Goal: Information Seeking & Learning: Learn about a topic

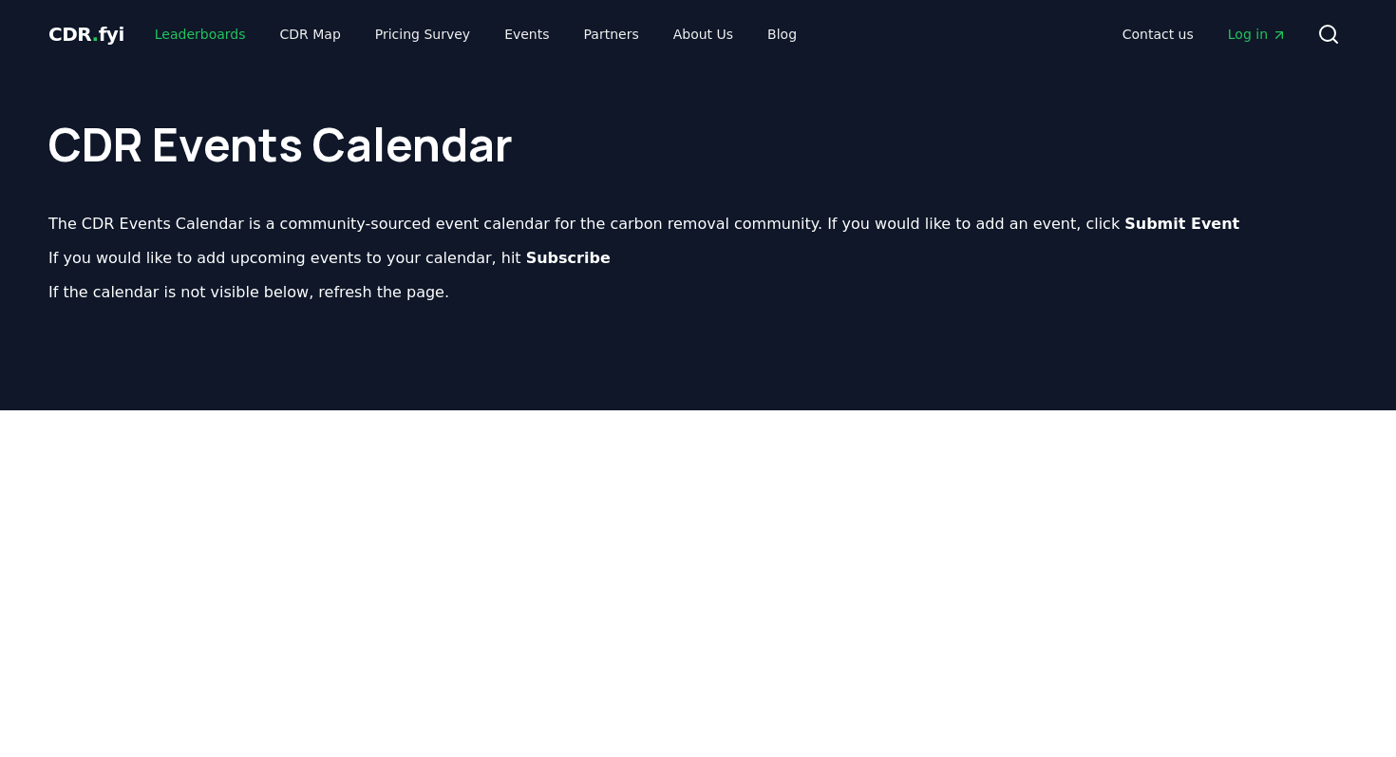
click at [207, 34] on link "Leaderboards" at bounding box center [201, 34] width 122 height 34
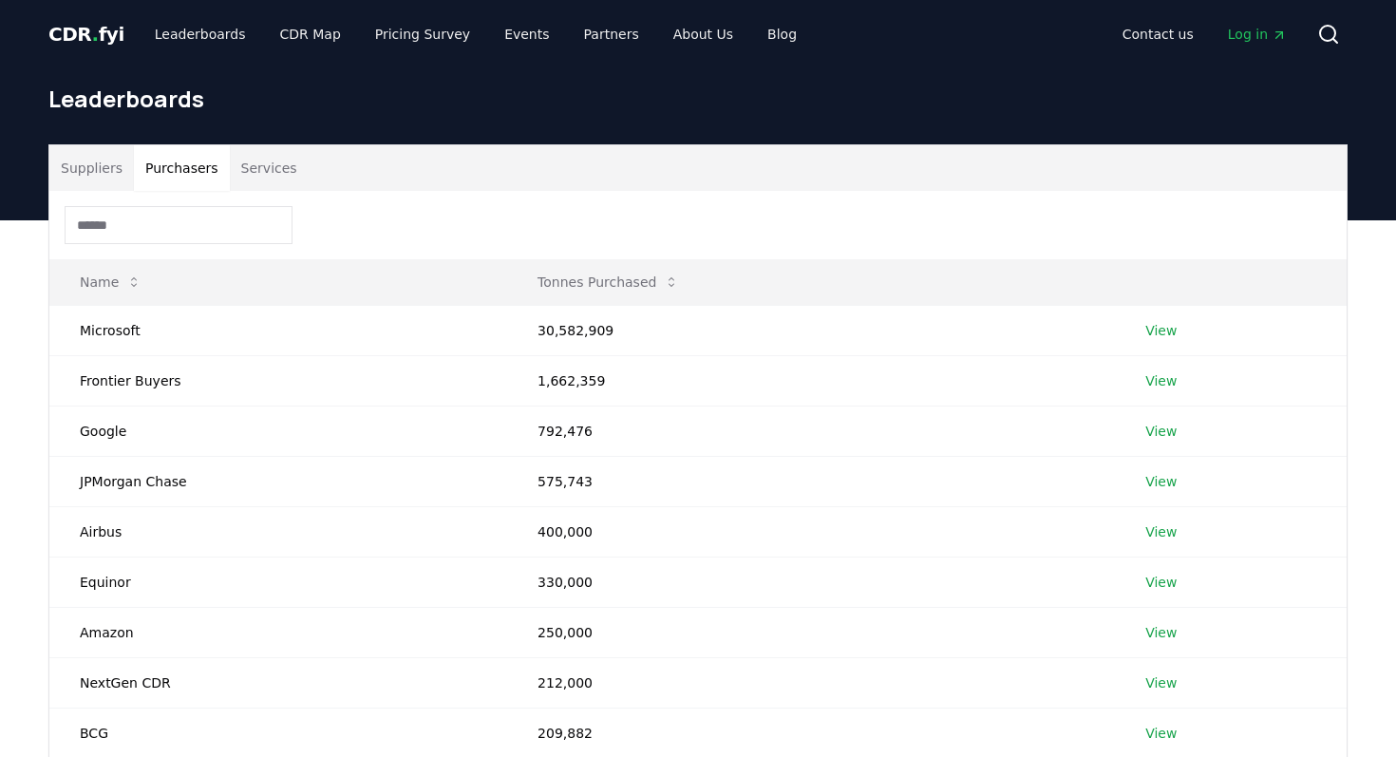
click at [189, 154] on button "Purchasers" at bounding box center [182, 168] width 96 height 46
click at [267, 186] on button "Services" at bounding box center [269, 168] width 79 height 46
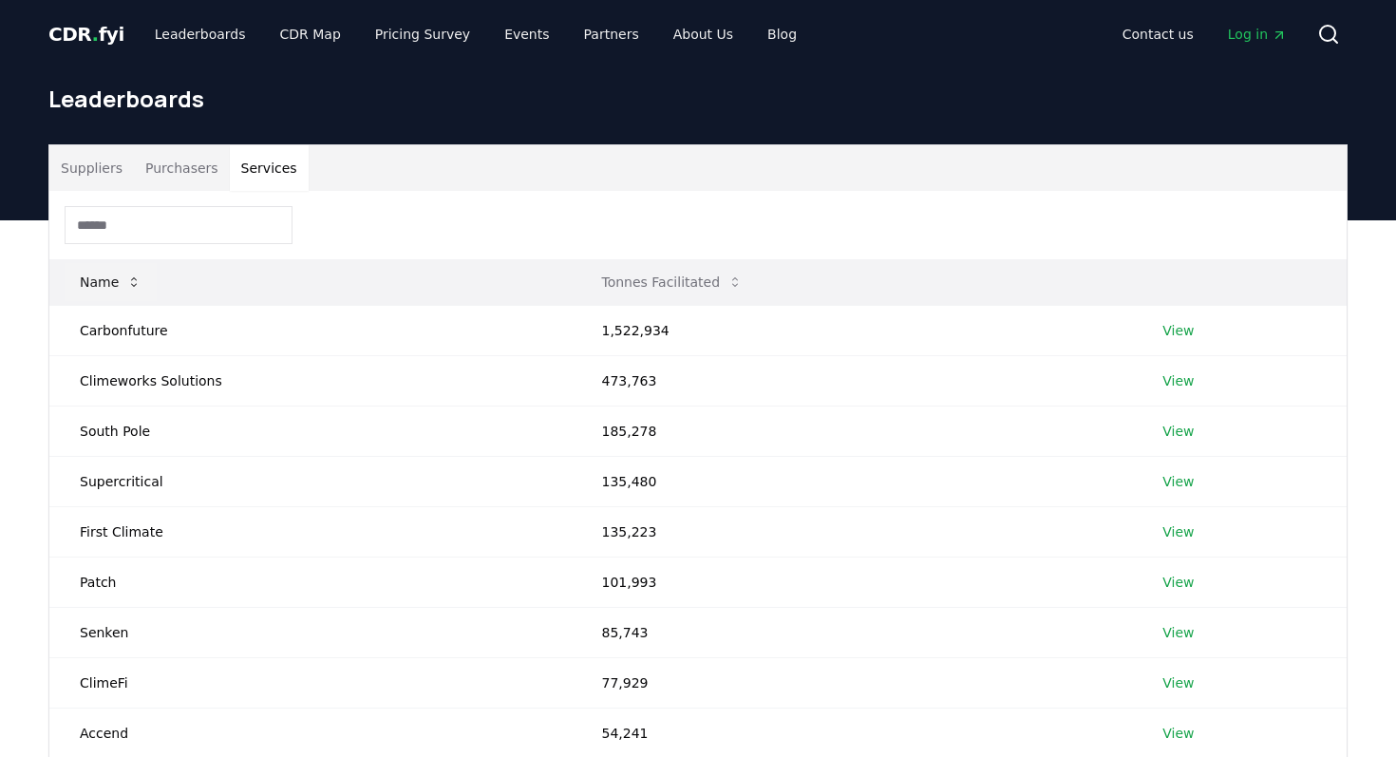
click at [101, 279] on button "Name" at bounding box center [111, 282] width 92 height 38
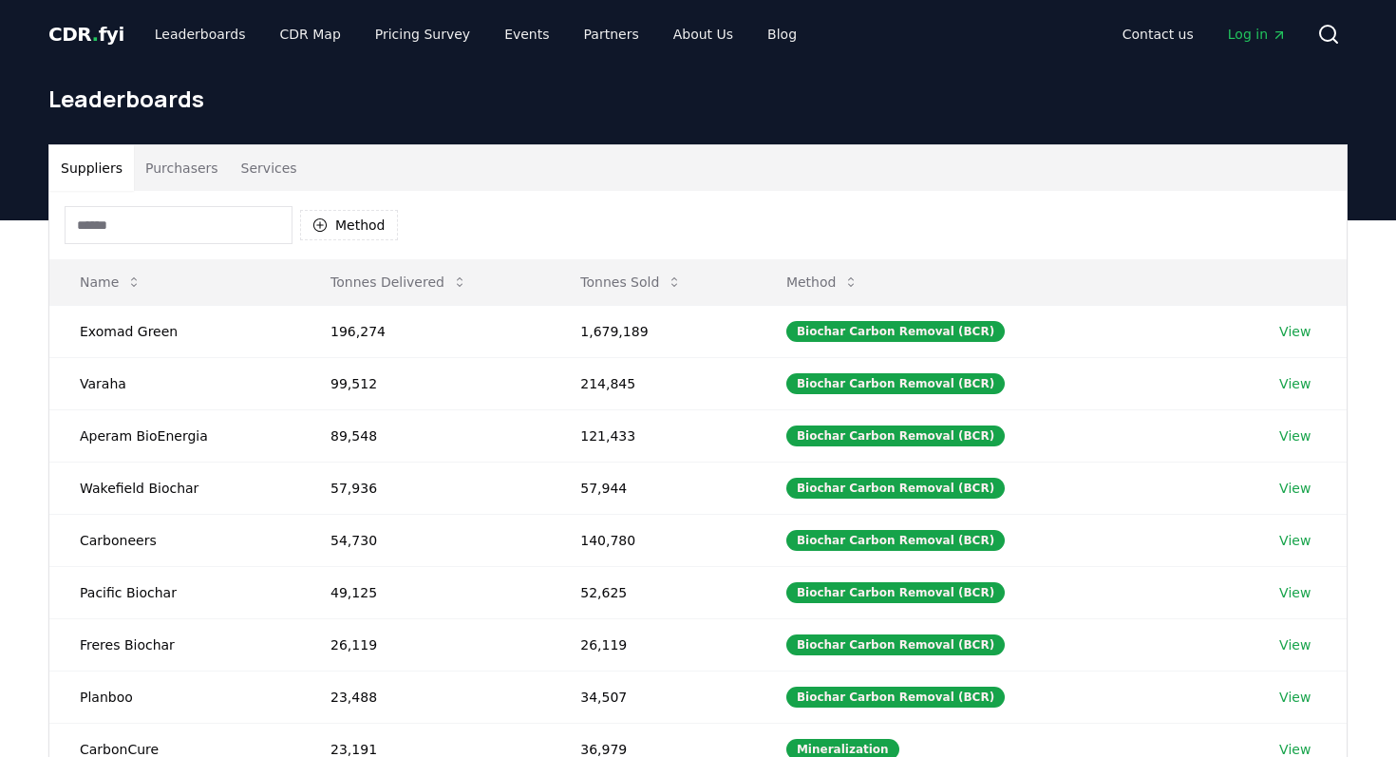
click at [97, 182] on button "Suppliers" at bounding box center [91, 168] width 84 height 46
click at [281, 33] on link "CDR Map" at bounding box center [310, 34] width 91 height 34
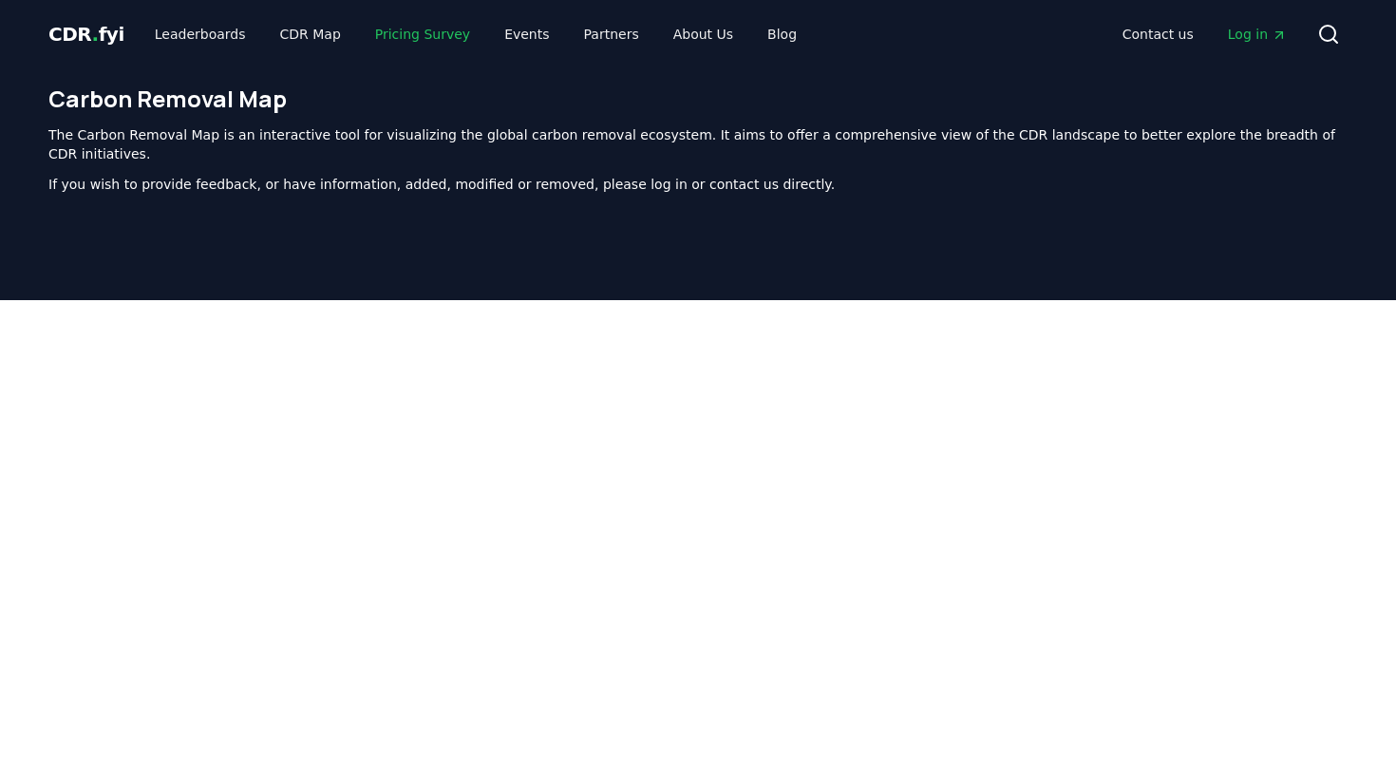
click at [363, 34] on link "Pricing Survey" at bounding box center [422, 34] width 125 height 34
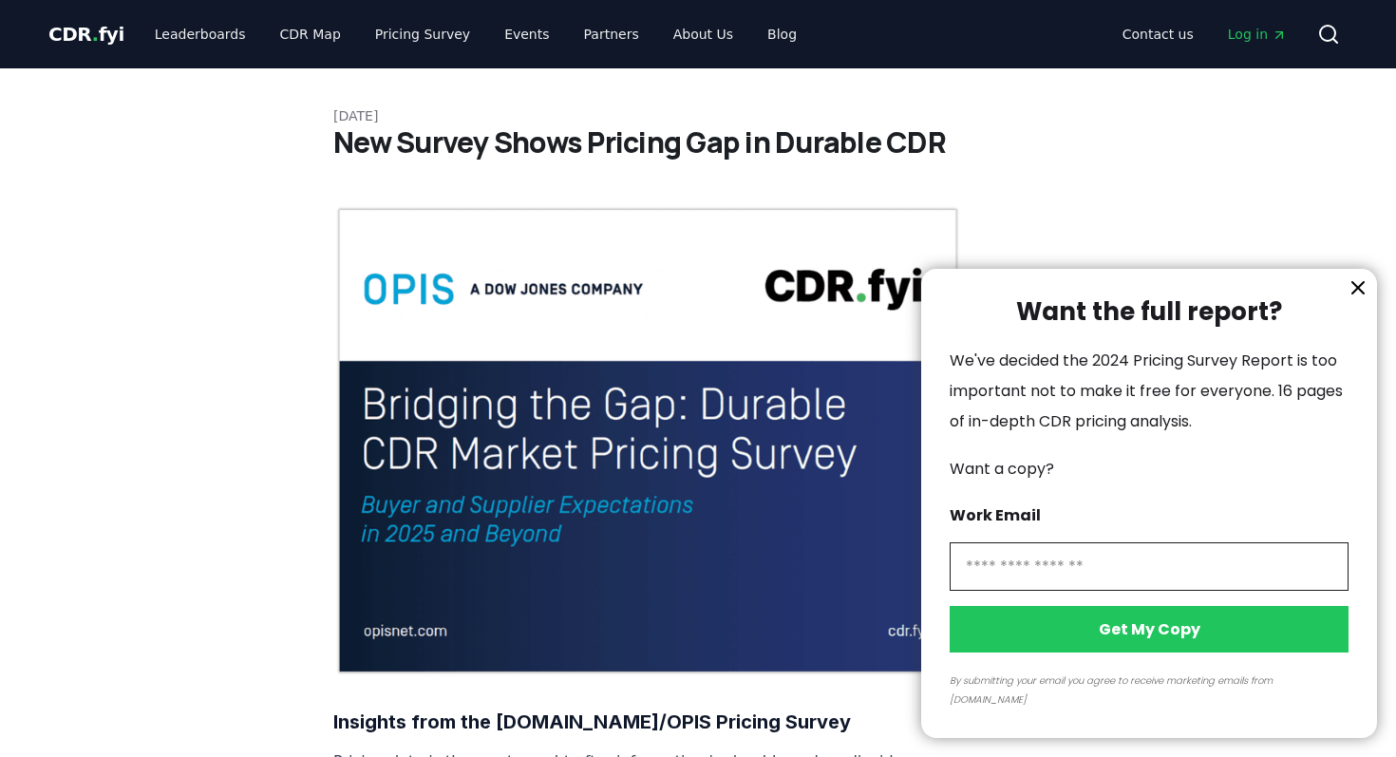
click at [510, 31] on div at bounding box center [698, 378] width 1396 height 757
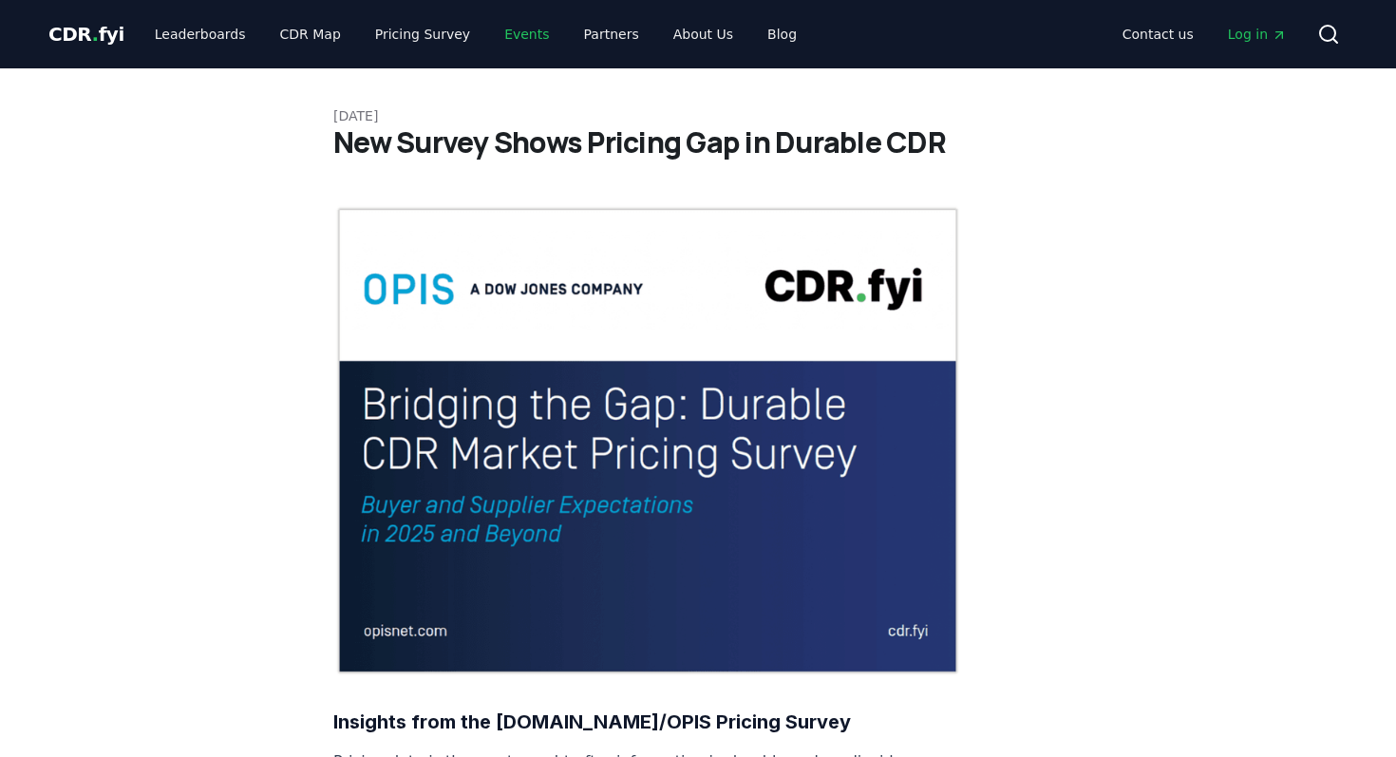
click at [497, 42] on link "Events" at bounding box center [526, 34] width 75 height 34
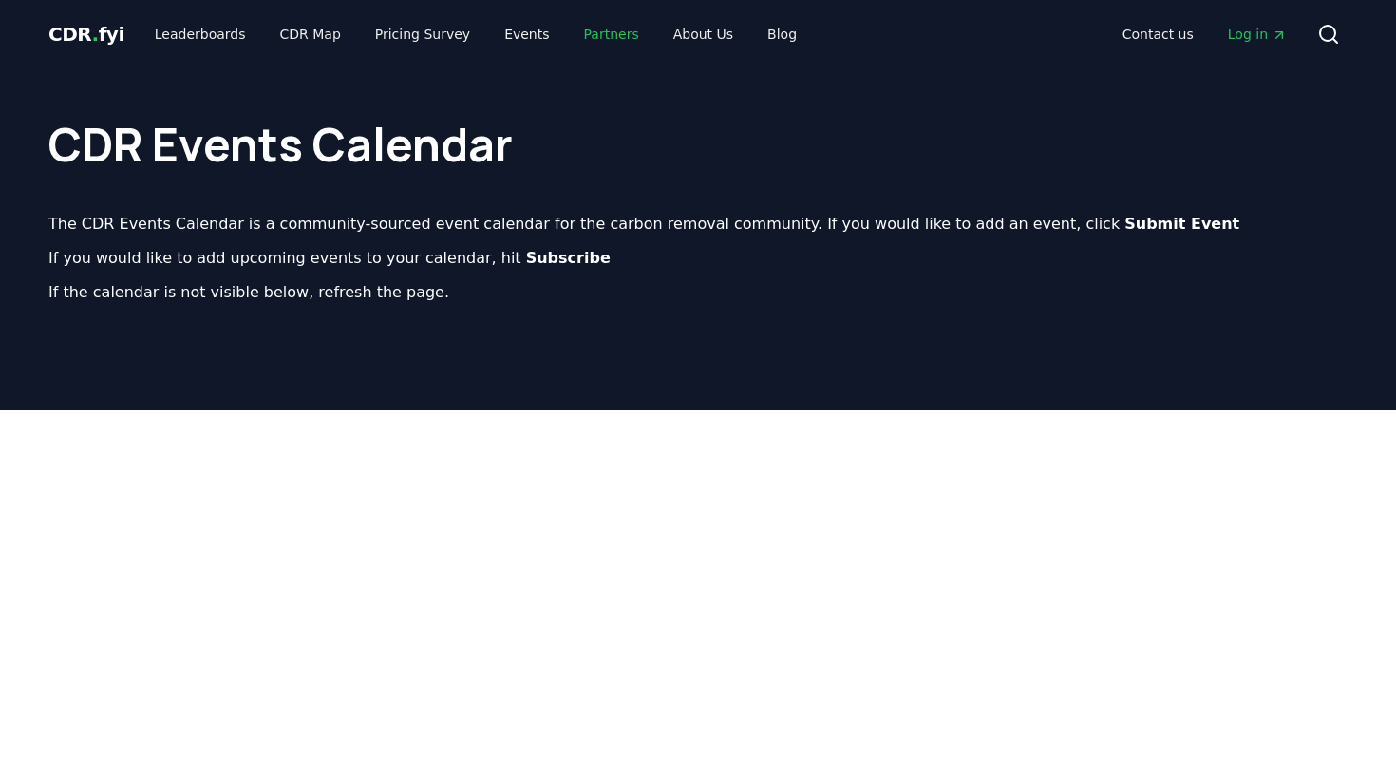
click at [576, 20] on link "Partners" at bounding box center [611, 34] width 85 height 34
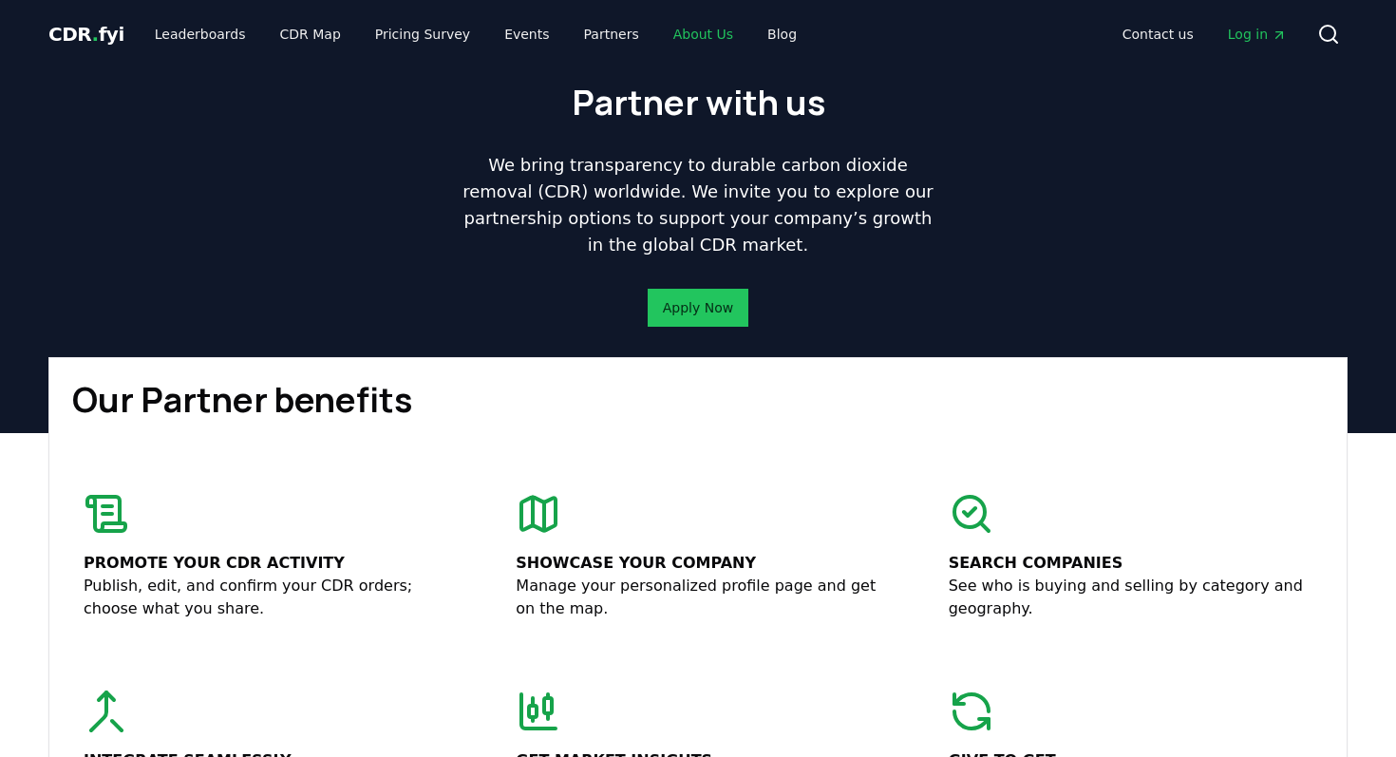
click at [674, 22] on link "About Us" at bounding box center [703, 34] width 90 height 34
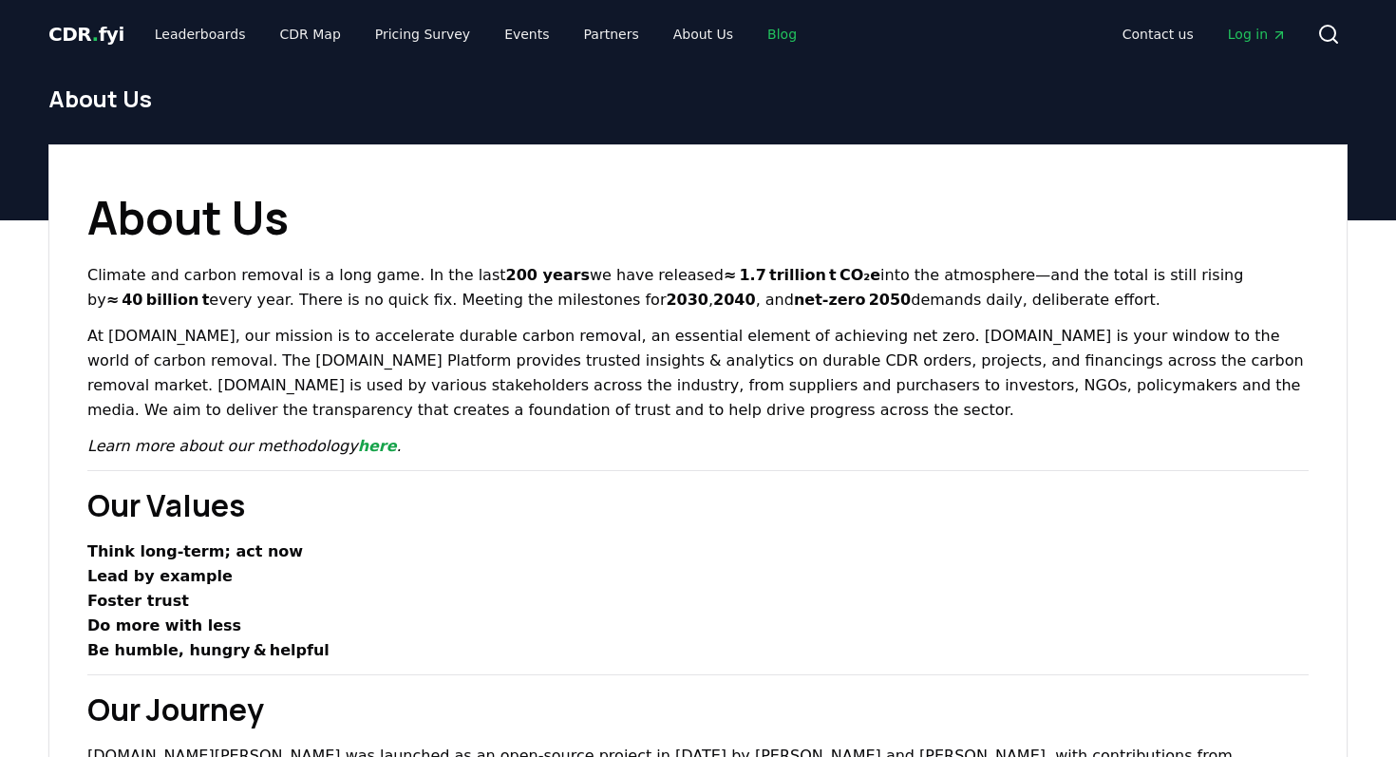
click at [764, 35] on link "Blog" at bounding box center [782, 34] width 60 height 34
click at [1135, 39] on link "Contact us" at bounding box center [1158, 34] width 102 height 34
click at [208, 39] on link "Leaderboards" at bounding box center [201, 34] width 122 height 34
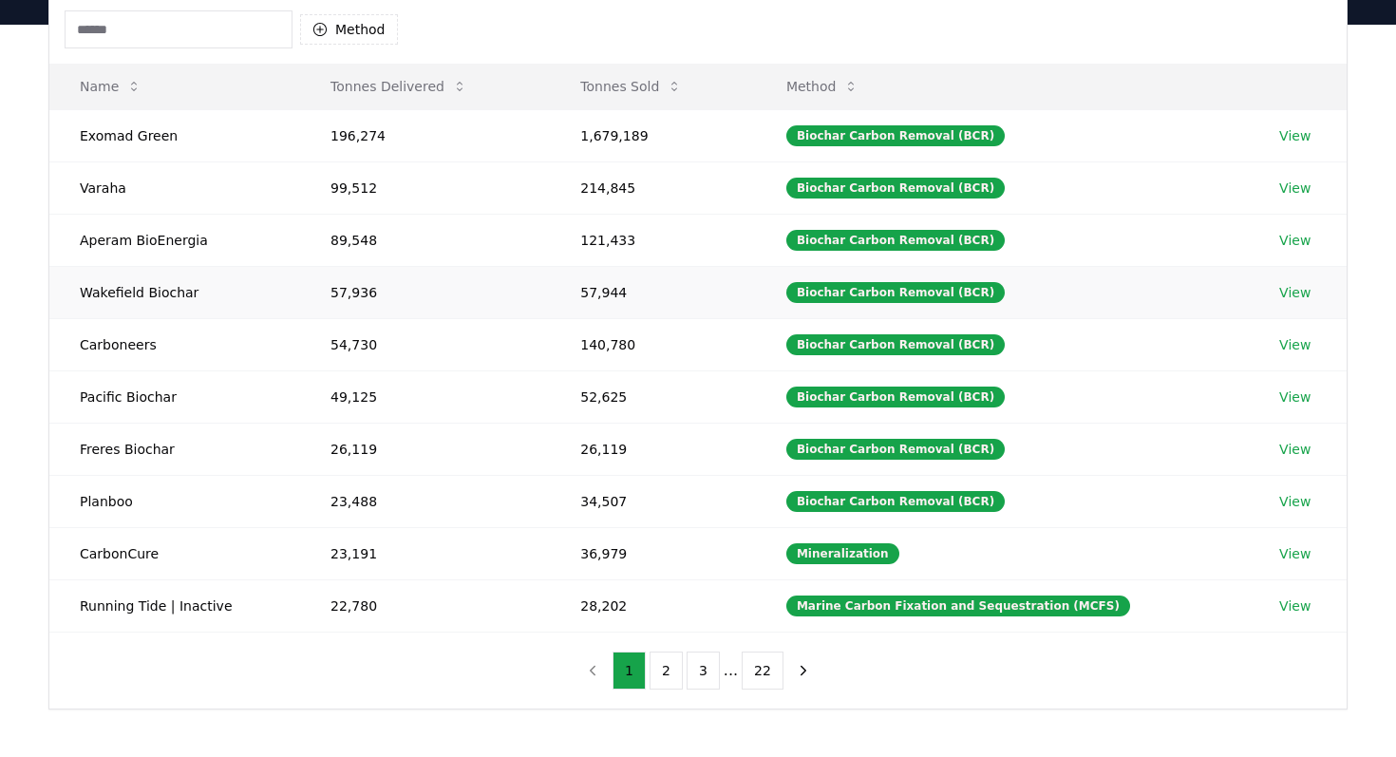
scroll to position [452, 0]
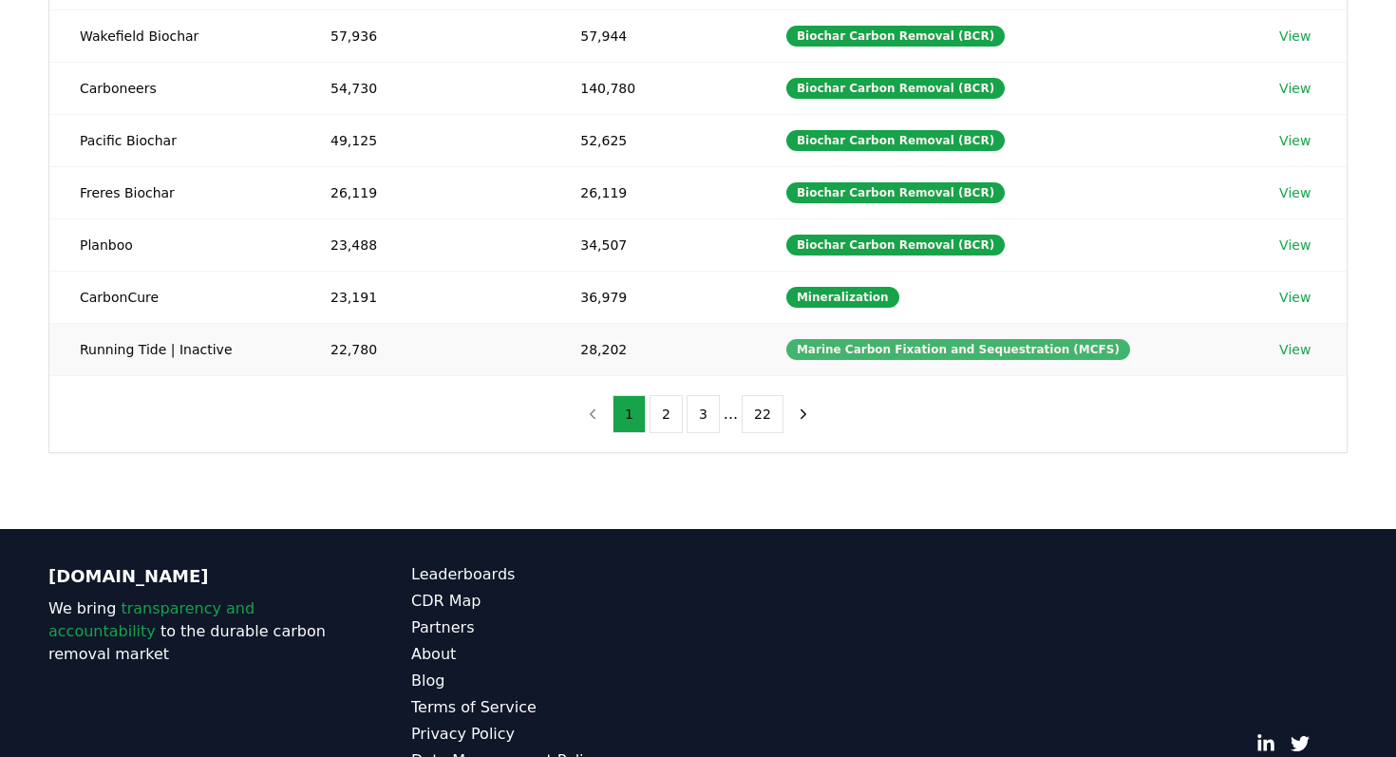
click at [980, 351] on div "Marine Carbon Fixation and Sequestration (MCFS)" at bounding box center [958, 349] width 344 height 21
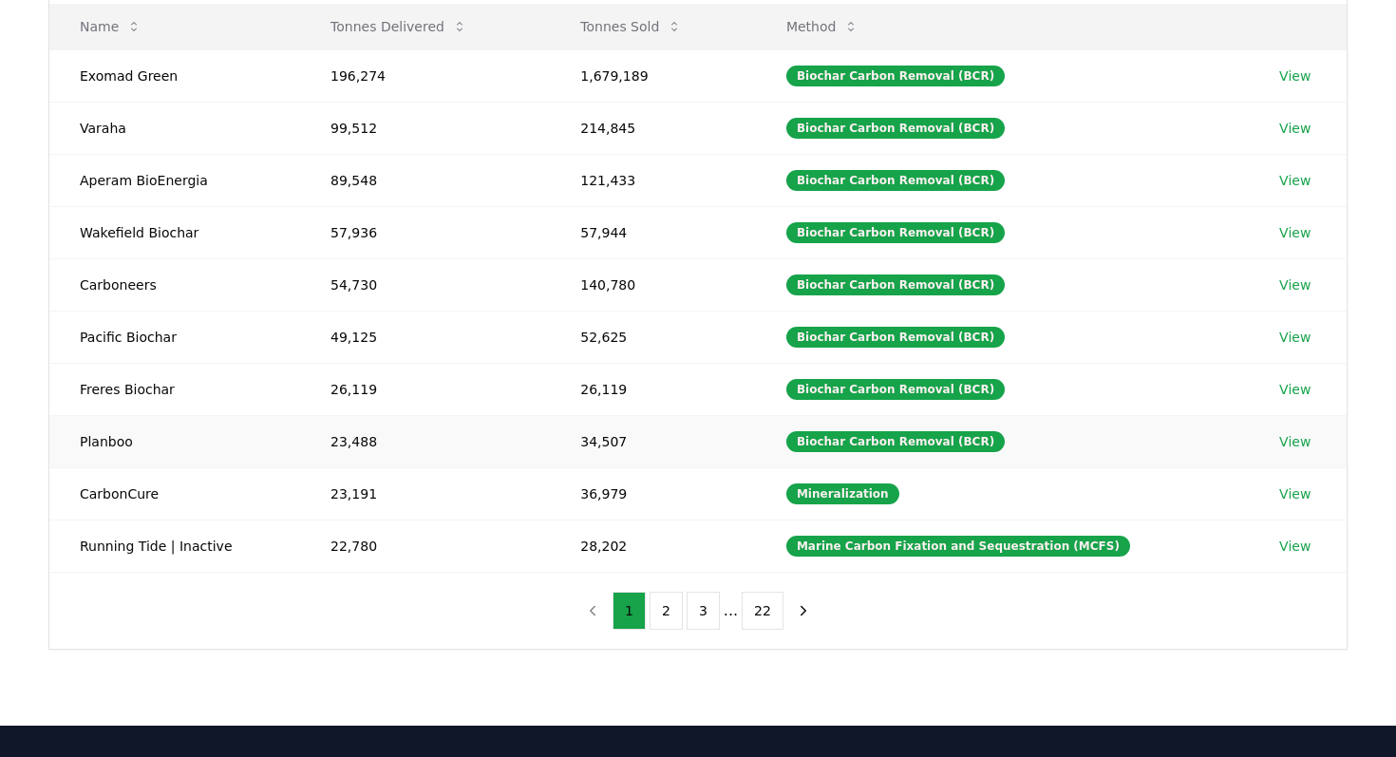
scroll to position [0, 0]
